Goal: Transaction & Acquisition: Purchase product/service

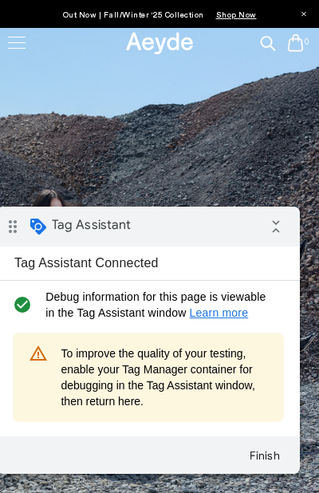
click at [266, 41] on icon at bounding box center [268, 45] width 22 height 22
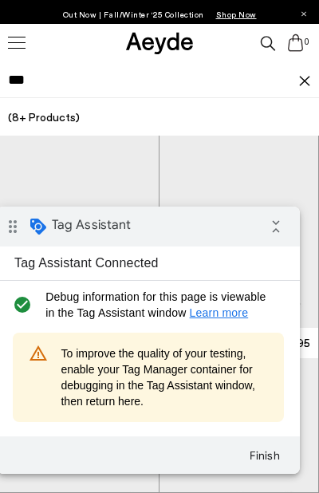
click at [275, 230] on icon "collapse_all" at bounding box center [276, 227] width 32 height 32
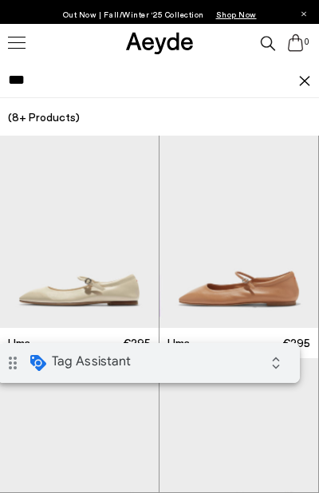
type input "***"
click at [269, 41] on icon at bounding box center [268, 45] width 22 height 22
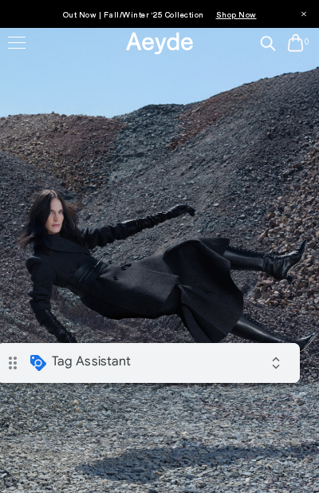
click at [269, 41] on icon at bounding box center [268, 45] width 22 height 22
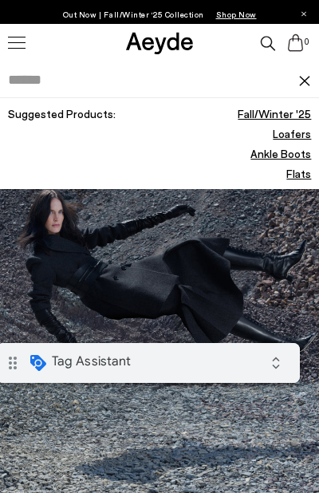
click at [269, 41] on icon at bounding box center [268, 45] width 22 height 22
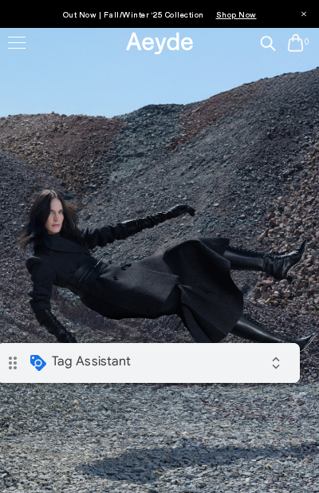
click at [264, 43] on icon at bounding box center [268, 45] width 22 height 22
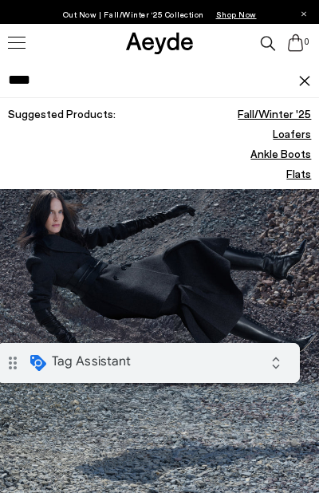
type input "*****"
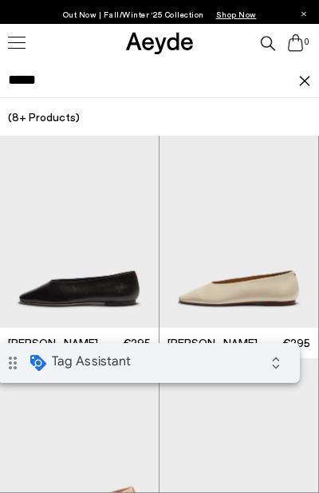
click at [265, 41] on icon at bounding box center [268, 45] width 22 height 22
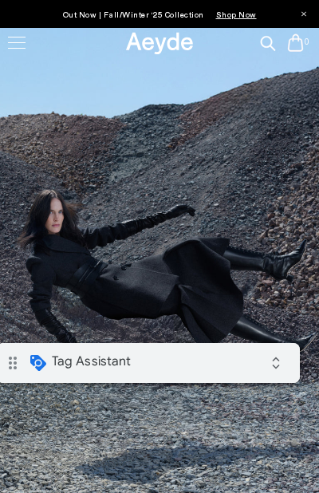
click at [265, 41] on icon at bounding box center [268, 45] width 22 height 22
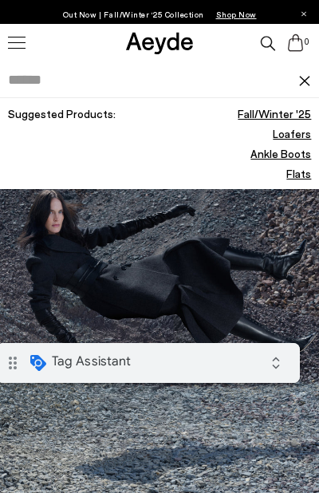
click at [265, 41] on icon at bounding box center [268, 45] width 22 height 22
